Goal: Information Seeking & Learning: Learn about a topic

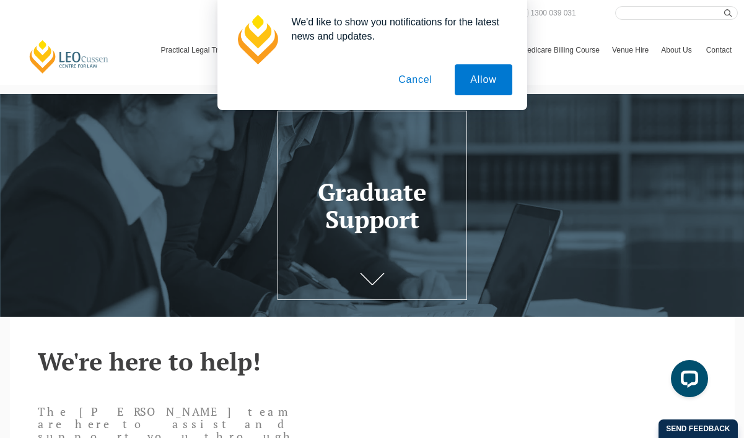
click at [411, 80] on button "Cancel" at bounding box center [415, 79] width 65 height 31
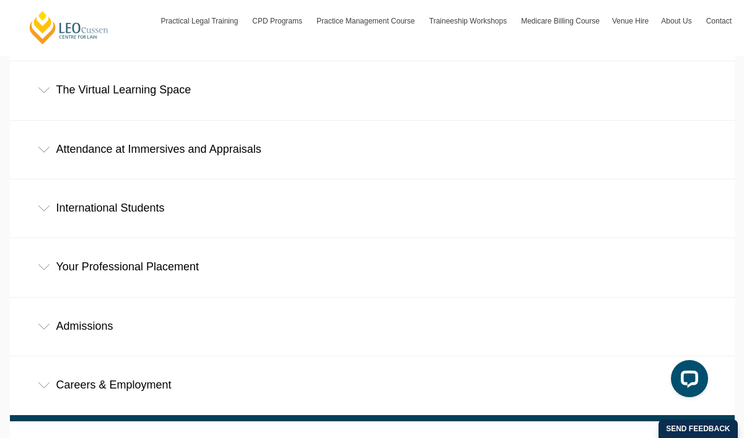
click at [311, 298] on div "Admissions" at bounding box center [372, 327] width 725 height 58
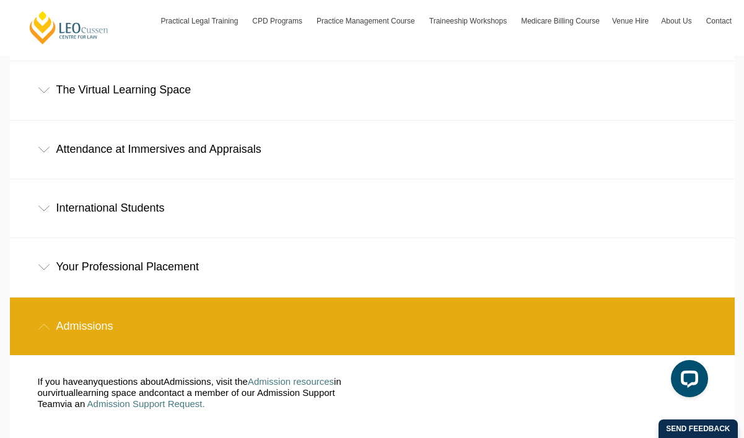
scroll to position [733, 0]
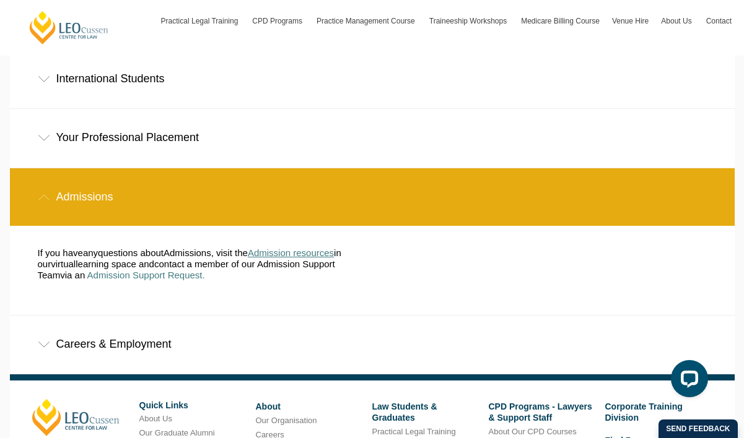
click at [276, 248] on span "Admission resources" at bounding box center [291, 253] width 86 height 11
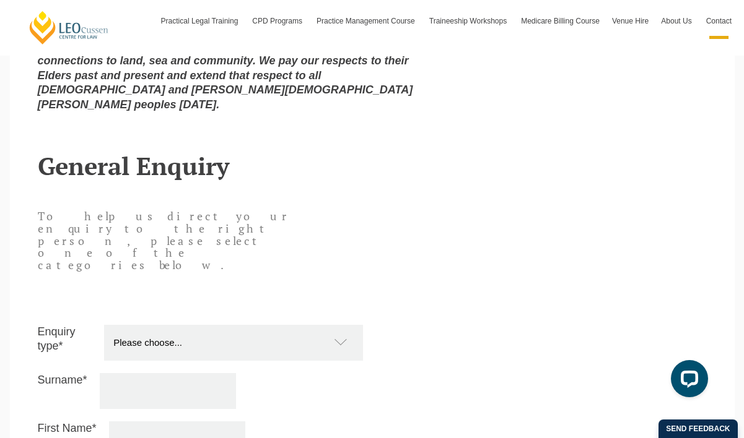
scroll to position [1271, 0]
